Goal: Task Accomplishment & Management: Manage account settings

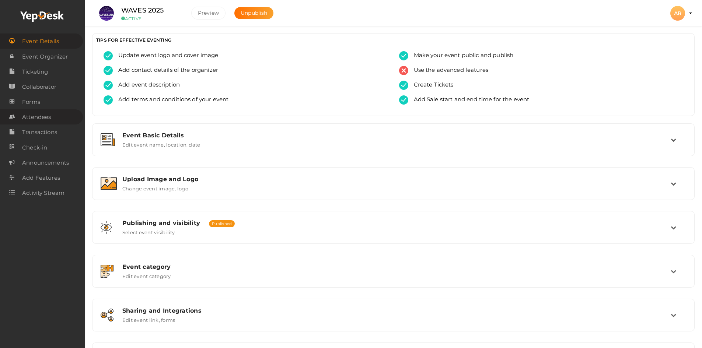
click at [40, 119] on span "Attendees" at bounding box center [36, 117] width 29 height 15
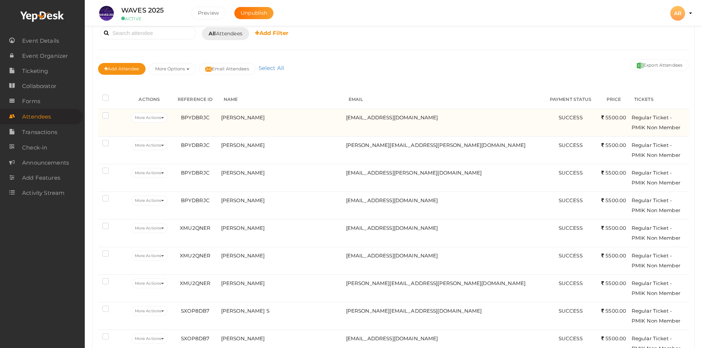
scroll to position [74, 0]
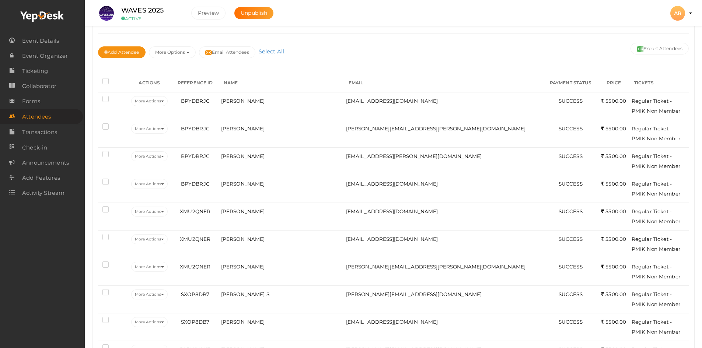
drag, startPoint x: 601, startPoint y: 181, endPoint x: 688, endPoint y: 185, distance: 87.7
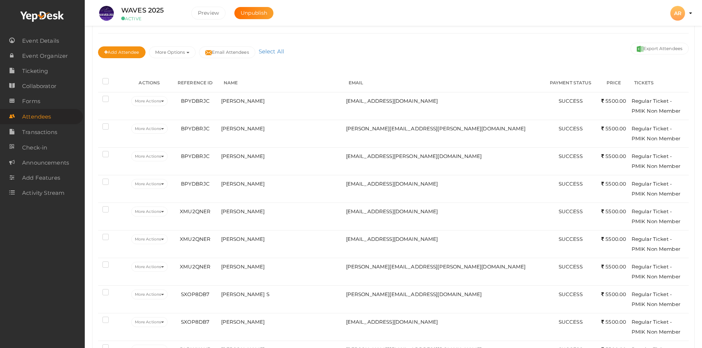
click at [460, 52] on div "Add Attendee More Options Publish to Facebook Resend Invites Invite Attendees A…" at bounding box center [393, 53] width 591 height 25
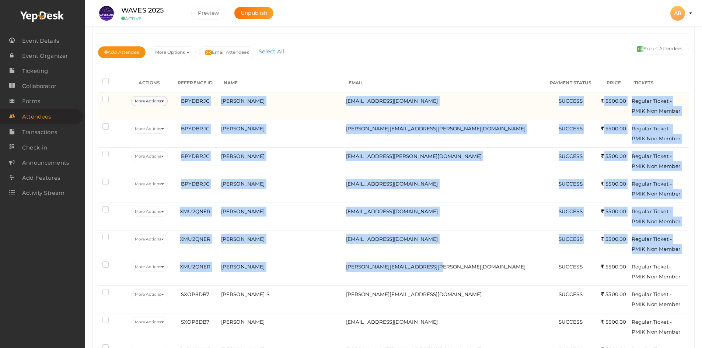
drag, startPoint x: 463, startPoint y: 268, endPoint x: 149, endPoint y: 104, distance: 354.8
